Goal: Transaction & Acquisition: Purchase product/service

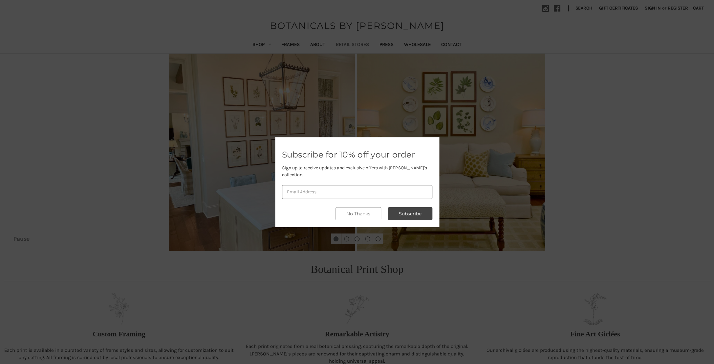
click at [356, 44] on div at bounding box center [357, 182] width 714 height 364
click at [357, 210] on button "No Thanks" at bounding box center [359, 213] width 46 height 13
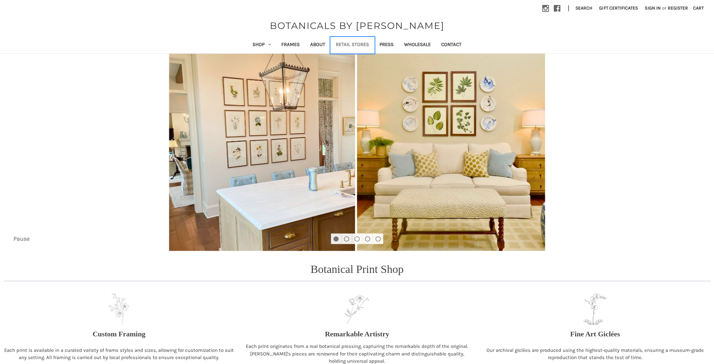
click at [357, 42] on link "Retail Stores" at bounding box center [353, 45] width 44 height 16
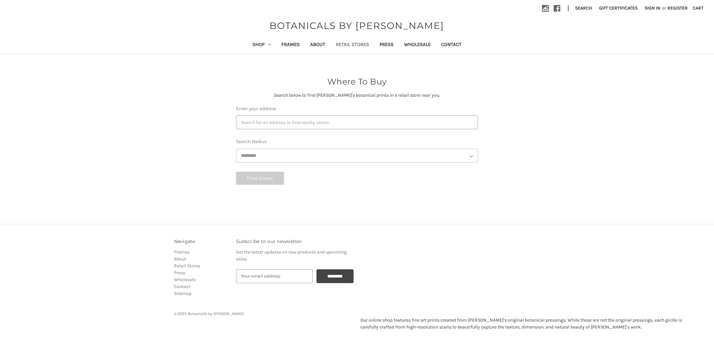
select select "***"
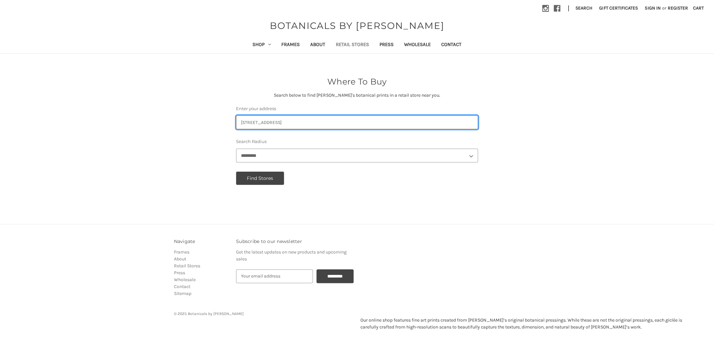
click at [367, 121] on input "Enter your address" at bounding box center [357, 122] width 242 height 14
drag, startPoint x: 367, startPoint y: 121, endPoint x: 209, endPoint y: 114, distance: 157.5
click at [236, 115] on input "Enter your address" at bounding box center [357, 122] width 242 height 14
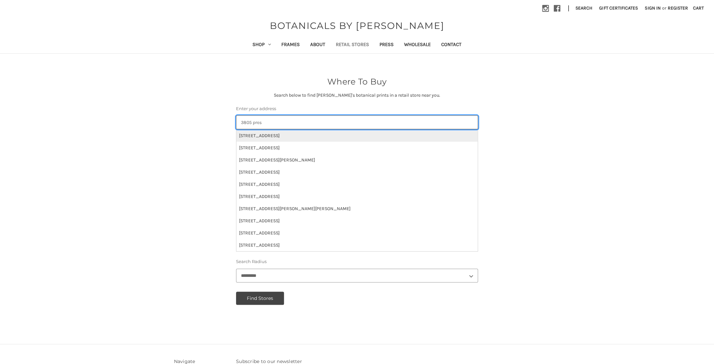
type input "3805 pres"
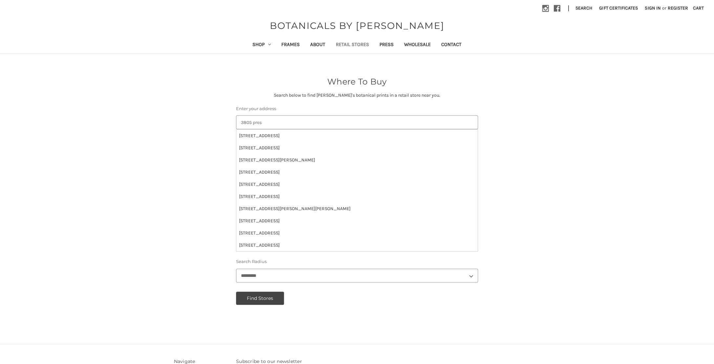
click at [278, 136] on li "[STREET_ADDRESS]" at bounding box center [356, 135] width 241 height 12
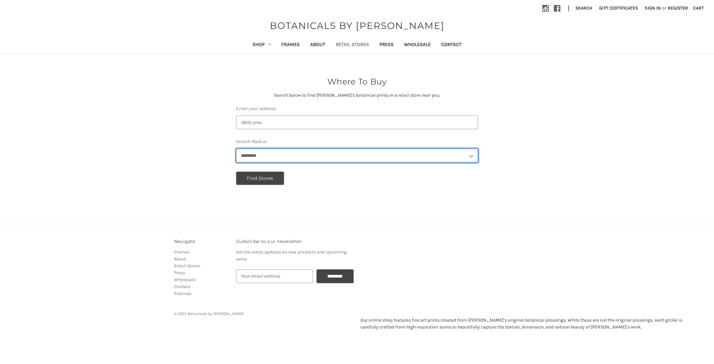
select select "**"
click option "********" at bounding box center [0, 0] width 0 height 0
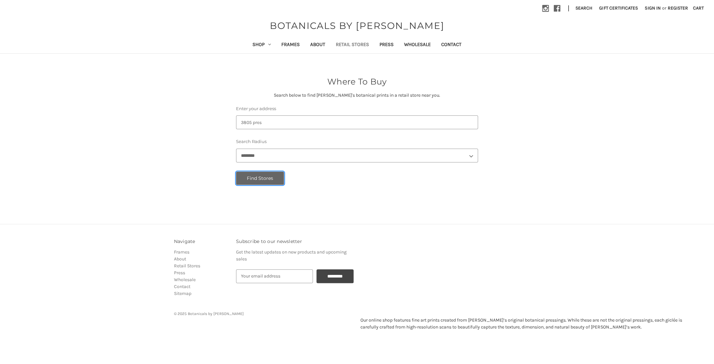
click at [257, 179] on button "Find Stores" at bounding box center [260, 177] width 48 height 13
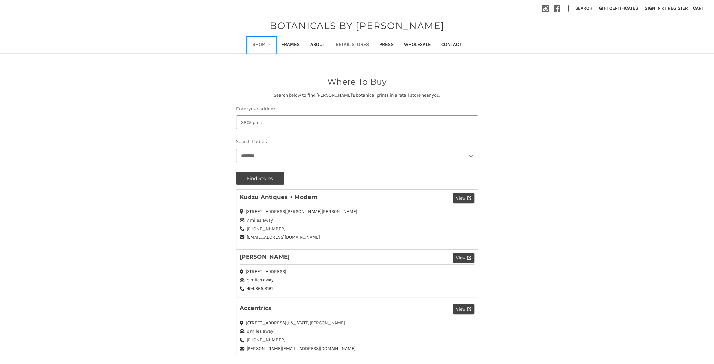
click at [265, 45] on link "Shop" at bounding box center [261, 45] width 29 height 16
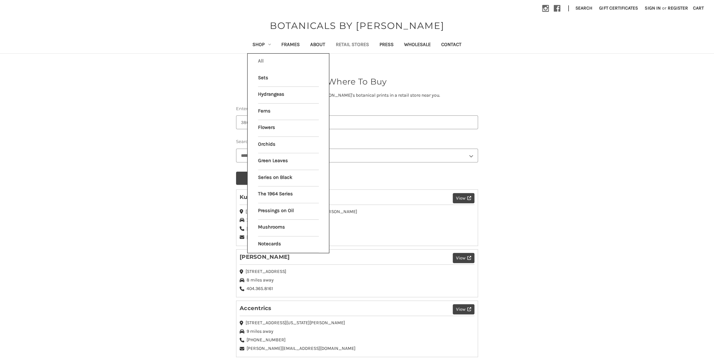
click at [260, 60] on link "All Shop" at bounding box center [288, 62] width 61 height 16
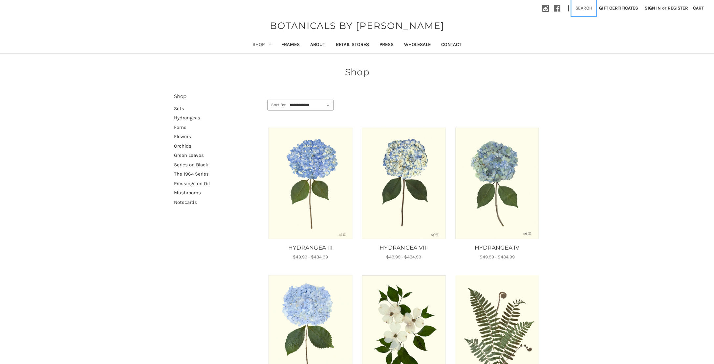
click at [580, 11] on button "Search" at bounding box center [584, 8] width 24 height 16
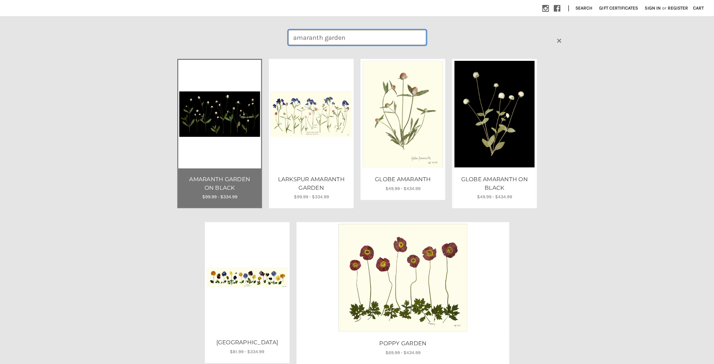
type input "amaranth garden"
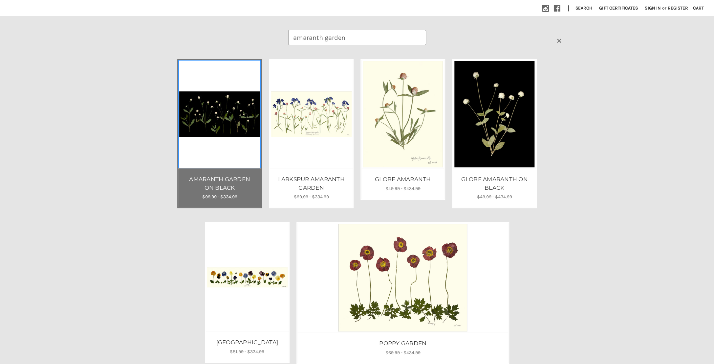
click at [224, 122] on img "AMARANTH GARDEN ON BLACK, Price range from $99.99 to $334.99\a\a" at bounding box center [219, 113] width 81 height 45
